Goal: Information Seeking & Learning: Check status

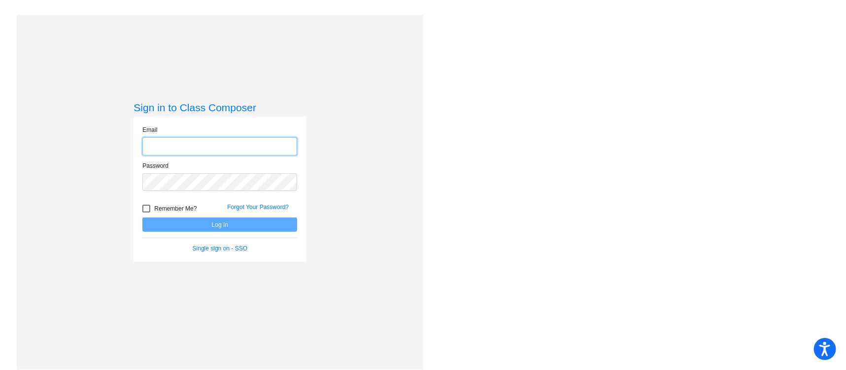
type input "[EMAIL_ADDRESS][DOMAIN_NAME]"
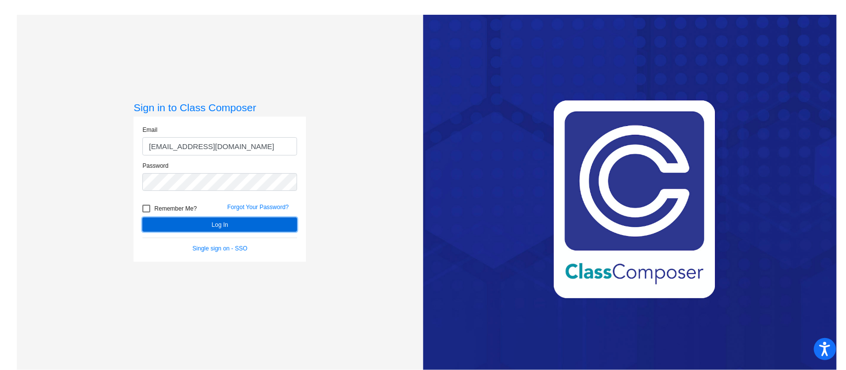
click at [277, 226] on button "Log In" at bounding box center [219, 225] width 155 height 14
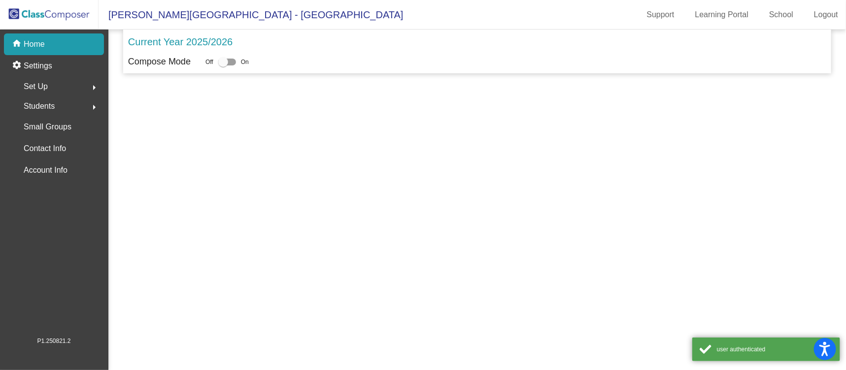
click at [279, 226] on mat-sidenav-content "Current Year 2025/2026 Compose Mode Off On" at bounding box center [476, 200] width 737 height 341
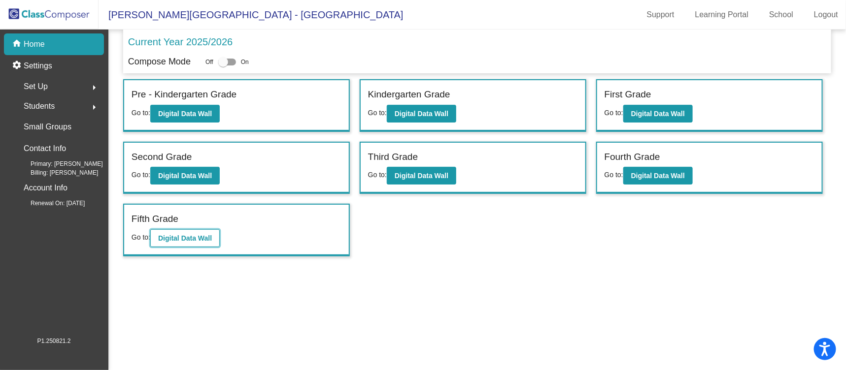
click at [198, 234] on b "Digital Data Wall" at bounding box center [185, 238] width 54 height 8
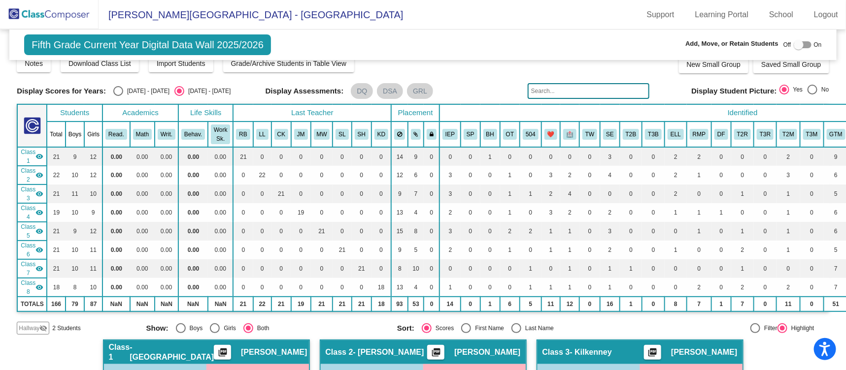
scroll to position [11, 0]
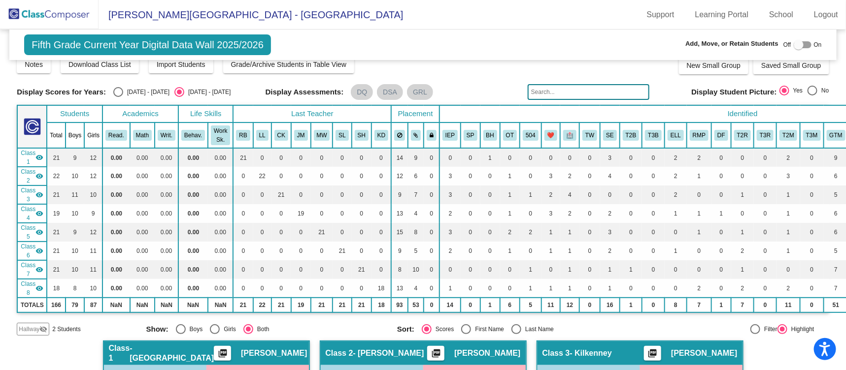
click at [555, 89] on input "text" at bounding box center [588, 92] width 122 height 16
paste input "Shubhechha"
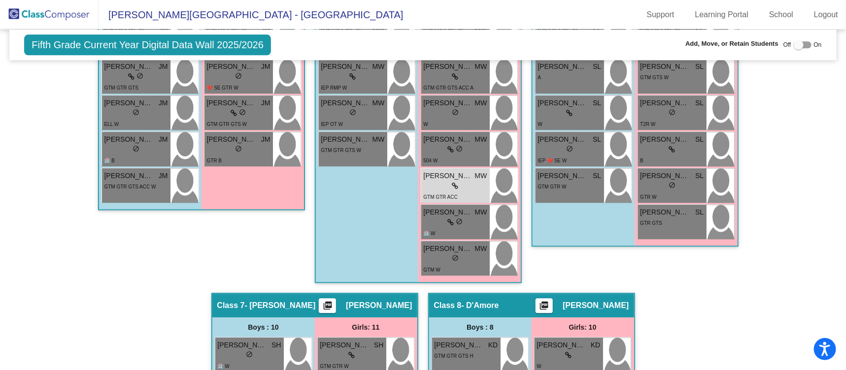
scroll to position [1059, 0]
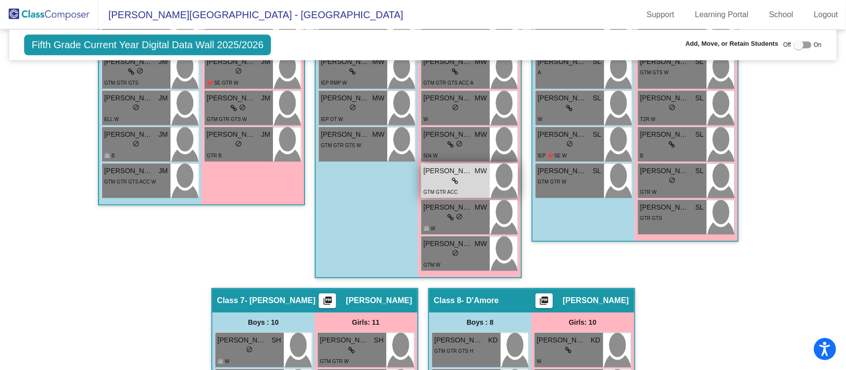
type input "Shubhechha"
click at [470, 177] on div "lock do_not_disturb_alt" at bounding box center [456, 181] width 64 height 10
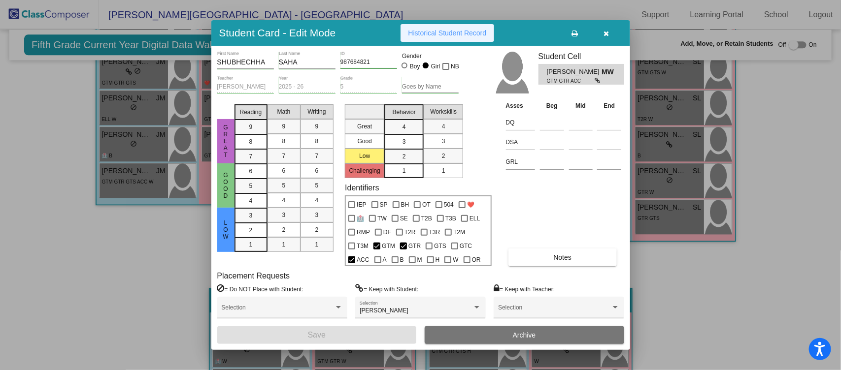
click at [450, 31] on span "Historical Student Record" at bounding box center [447, 33] width 78 height 8
click at [449, 33] on span "Historical Student Record" at bounding box center [447, 33] width 78 height 8
click at [608, 33] on icon "button" at bounding box center [605, 33] width 5 height 7
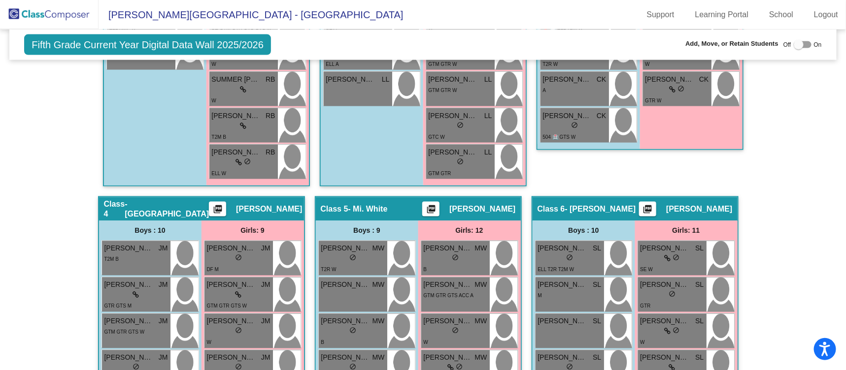
scroll to position [631, 0]
